Goal: Task Accomplishment & Management: Manage account settings

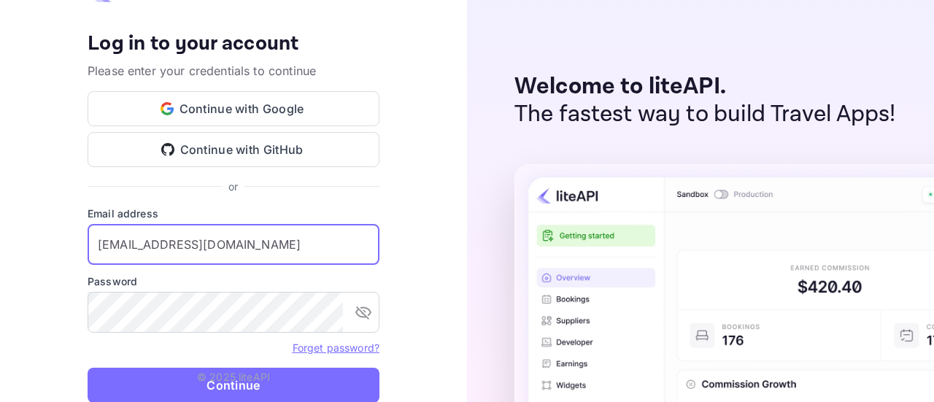
click at [246, 247] on input "[EMAIL_ADDRESS][DOMAIN_NAME]" at bounding box center [234, 244] width 292 height 41
drag, startPoint x: 285, startPoint y: 243, endPoint x: 65, endPoint y: 249, distance: 220.5
click at [65, 249] on div "Your account has been created successfully, a confirmation link has been sent t…" at bounding box center [233, 201] width 467 height 402
type input "[PERSON_NAME][EMAIL_ADDRESS][DOMAIN_NAME]"
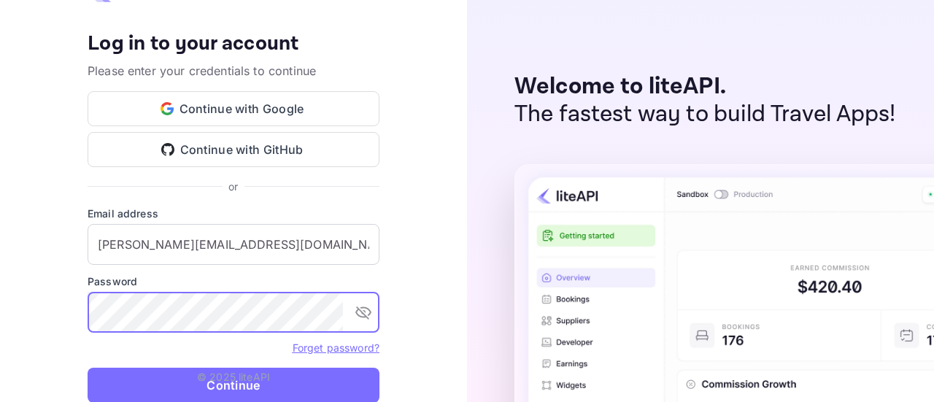
click at [366, 314] on icon "toggle password visibility" at bounding box center [364, 313] width 18 height 18
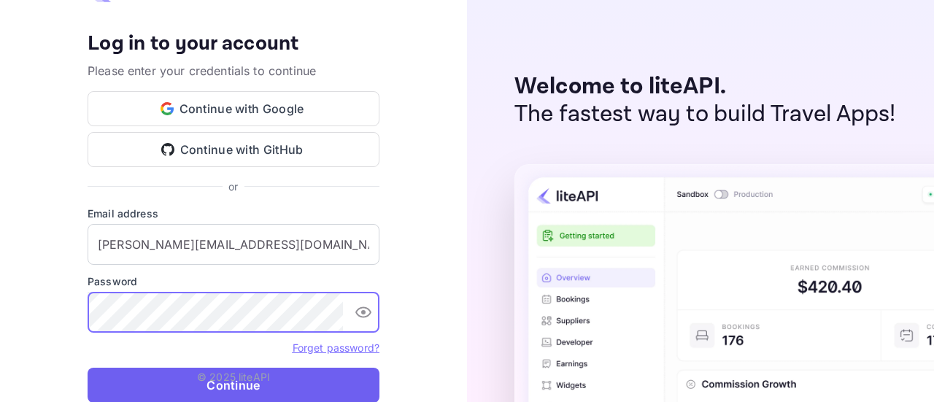
click at [304, 384] on button "Continue" at bounding box center [234, 385] width 292 height 35
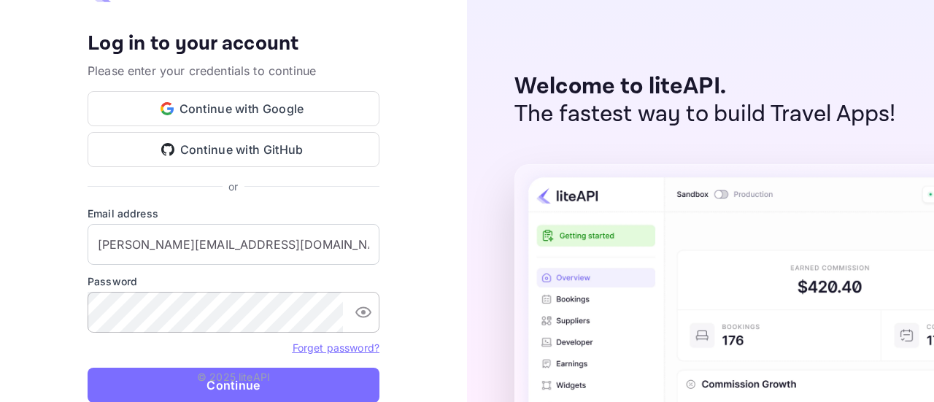
click at [456, 72] on div "Your account has been created successfully, a confirmation link has been sent t…" at bounding box center [233, 201] width 467 height 402
drag, startPoint x: 648, startPoint y: 84, endPoint x: 727, endPoint y: 82, distance: 78.9
click at [727, 82] on p "Welcome to liteAPI." at bounding box center [706, 87] width 382 height 28
copy p "liteAPI."
